Goal: Information Seeking & Learning: Learn about a topic

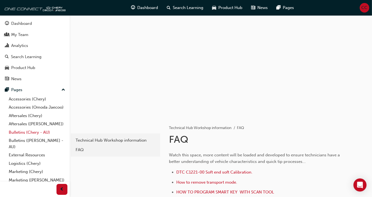
click at [23, 137] on link "Bulletins (Chery - AU)" at bounding box center [37, 132] width 61 height 8
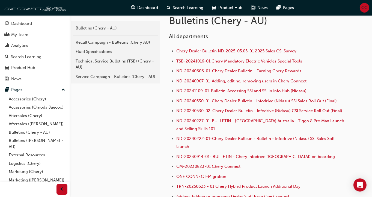
scroll to position [106, 0]
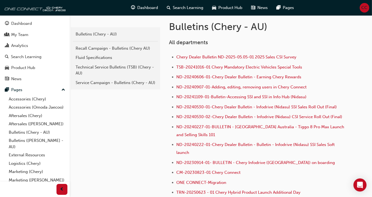
drag, startPoint x: 368, startPoint y: 30, endPoint x: 106, endPoint y: 83, distance: 267.3
click at [106, 83] on div "Service Campaign - Bulletins (Chery - AU)" at bounding box center [116, 83] width 80 height 6
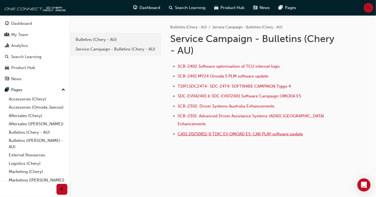
click at [232, 132] on span "CASS 20250811-0 T19C EV OMOAD E5 CAR PLAY software update" at bounding box center [240, 134] width 125 height 5
